Goal: Navigation & Orientation: Find specific page/section

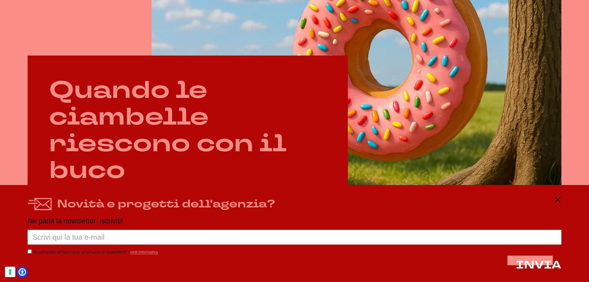
scroll to position [368, 0]
click at [555, 200] on line at bounding box center [557, 200] width 7 height 0
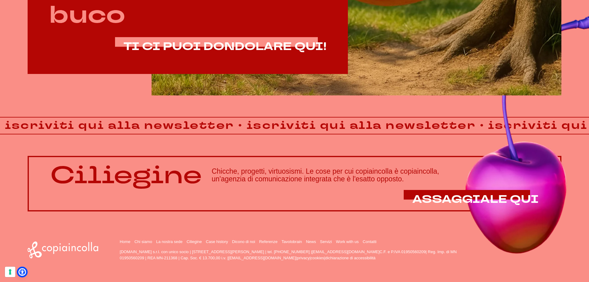
scroll to position [524, 0]
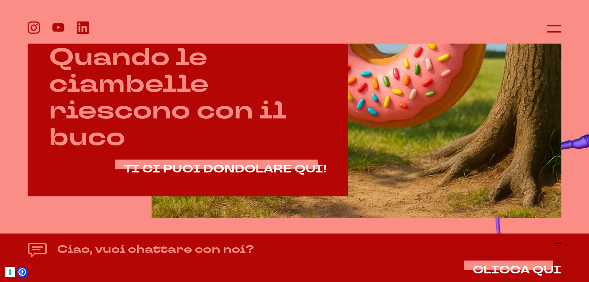
click at [557, 242] on icon at bounding box center [557, 243] width 7 height 7
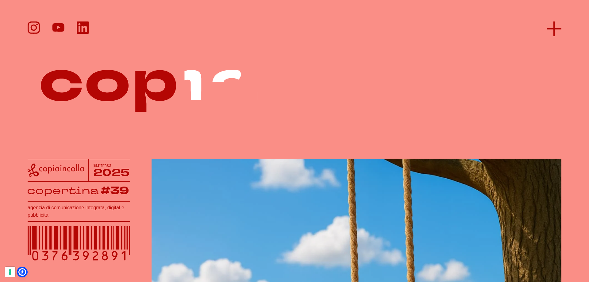
scroll to position [0, 0]
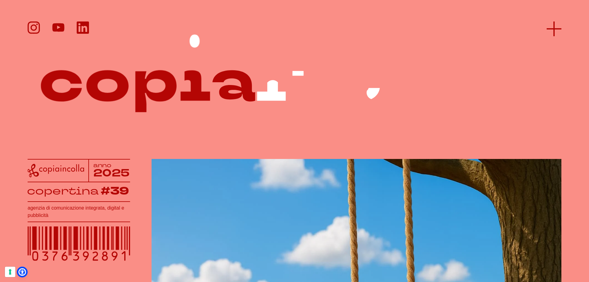
click at [556, 29] on line at bounding box center [554, 29] width 15 height 0
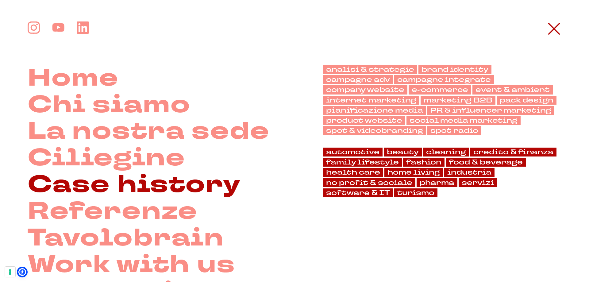
click at [171, 182] on link "Case history" at bounding box center [134, 185] width 213 height 27
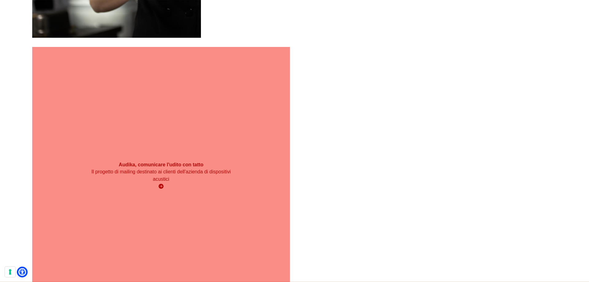
scroll to position [5679, 0]
